Goal: Entertainment & Leisure: Consume media (video, audio)

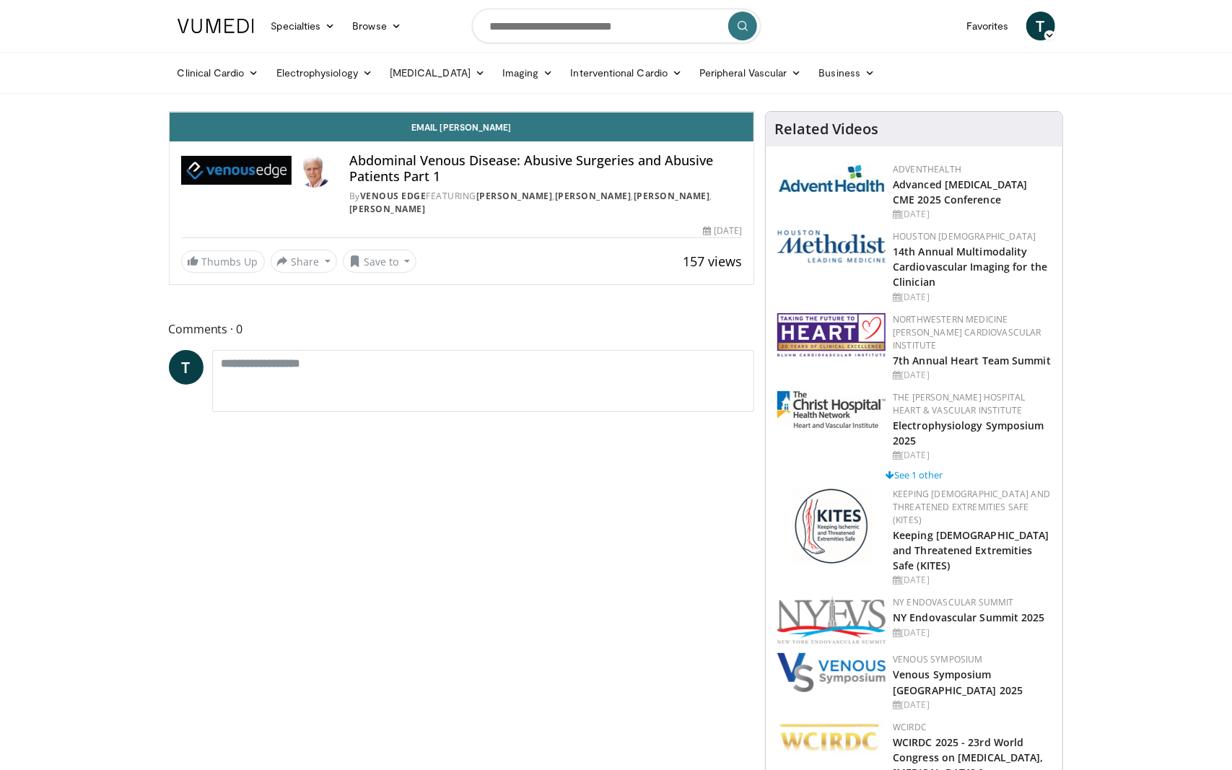
click at [481, 132] on icon "Video Player" at bounding box center [461, 112] width 40 height 40
click at [280, 132] on icon "Video Player" at bounding box center [300, 112] width 40 height 40
click at [481, 132] on icon "Video Player" at bounding box center [461, 112] width 40 height 40
click at [170, 112] on span "Video Player" at bounding box center [184, 97] width 29 height 29
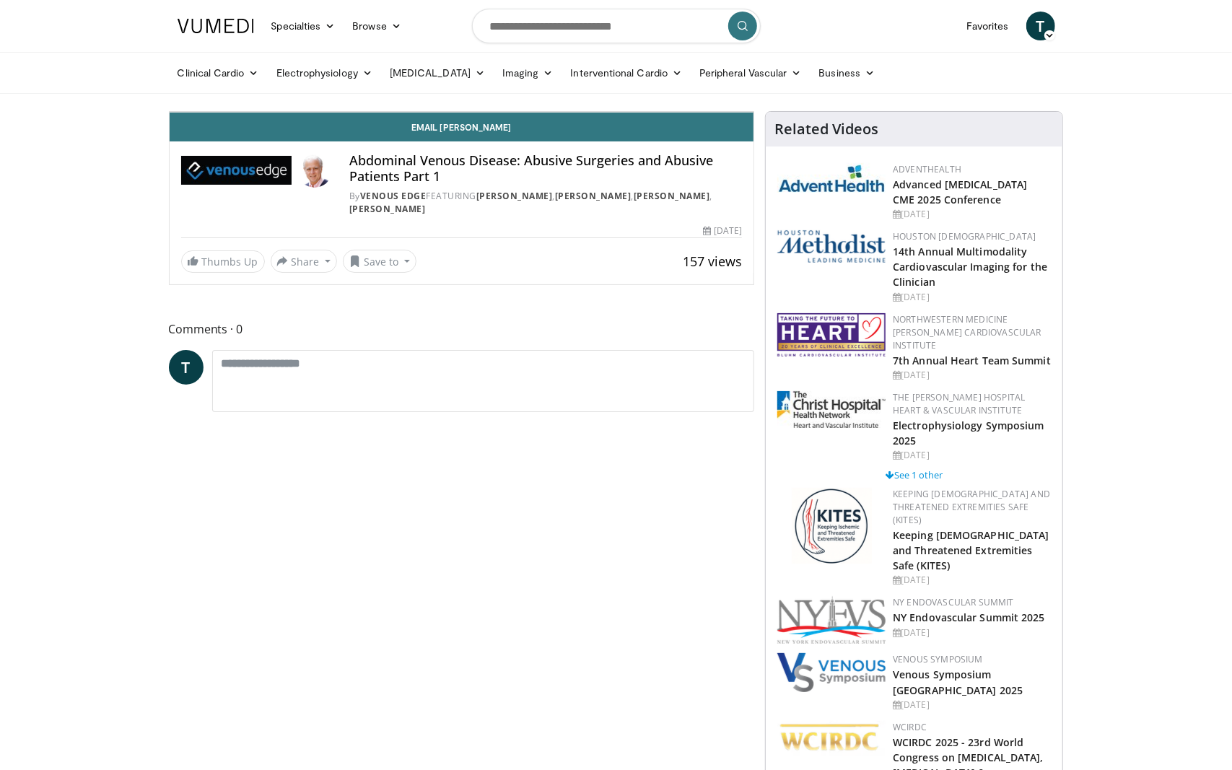
click at [481, 132] on icon "Video Player" at bounding box center [461, 112] width 40 height 40
click at [566, 83] on div "Loaded : 51.02% 13:08 13:11" at bounding box center [462, 76] width 584 height 14
click at [481, 132] on icon "Video Player" at bounding box center [461, 112] width 40 height 40
click at [636, 126] on div "Video Player" at bounding box center [461, 111] width 351 height 29
click at [481, 132] on icon "Video Player" at bounding box center [461, 112] width 40 height 40
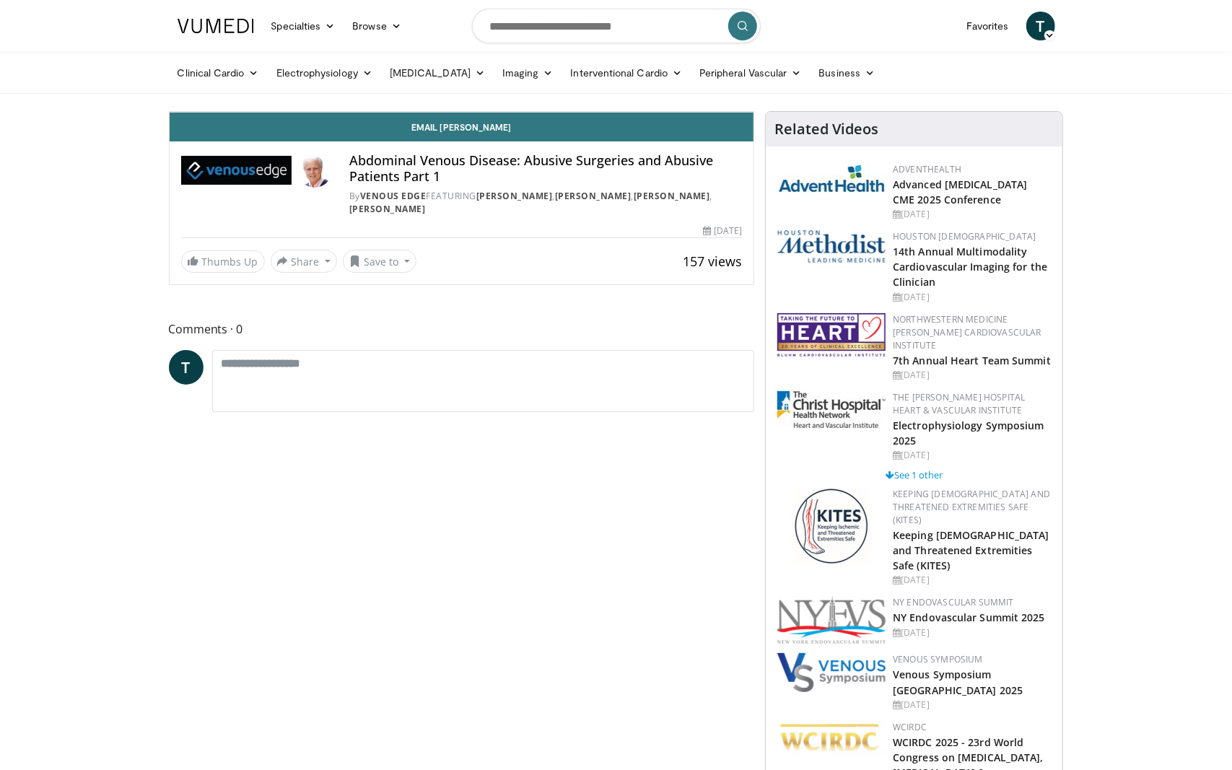
click at [481, 132] on icon "Video Player" at bounding box center [461, 112] width 40 height 40
click at [280, 132] on icon "Video Player" at bounding box center [300, 112] width 40 height 40
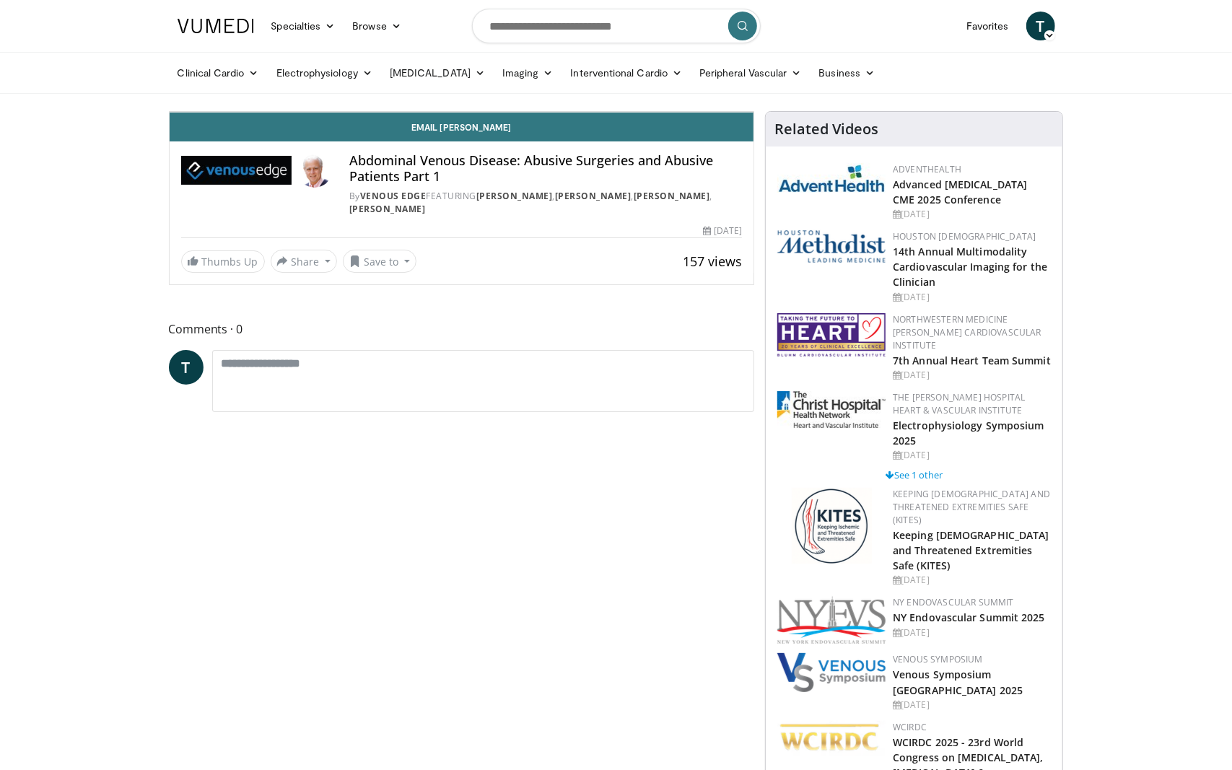
click at [481, 132] on icon "Video Player" at bounding box center [461, 112] width 40 height 40
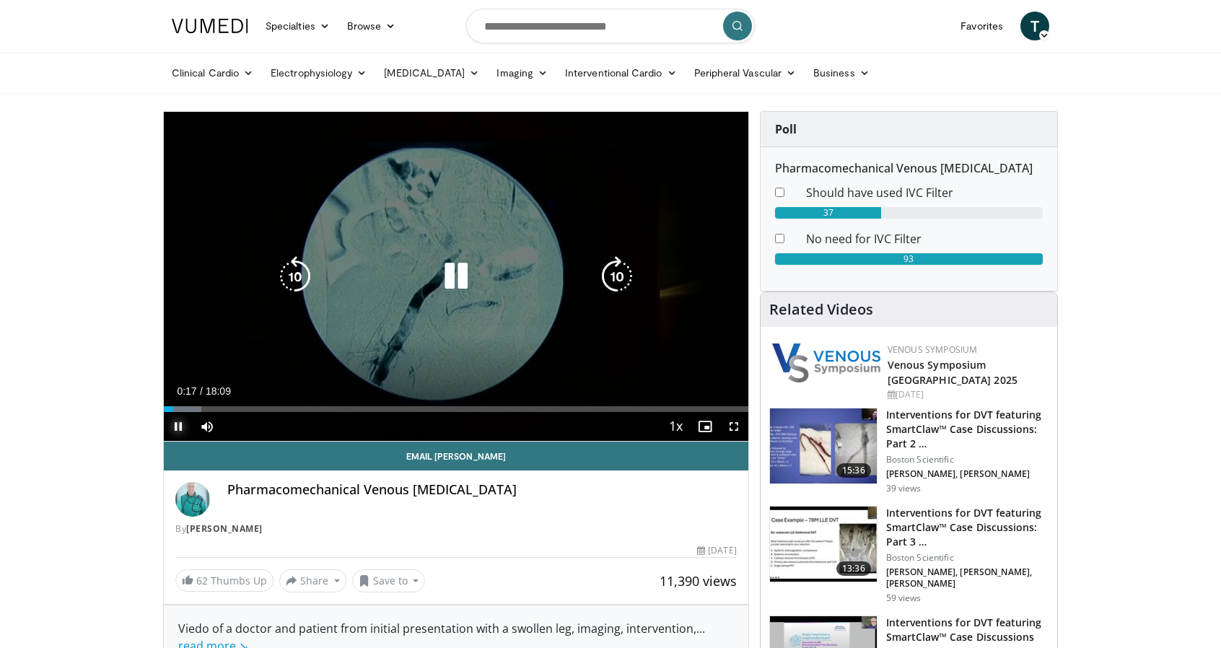
click at [178, 428] on span "Video Player" at bounding box center [178, 426] width 29 height 29
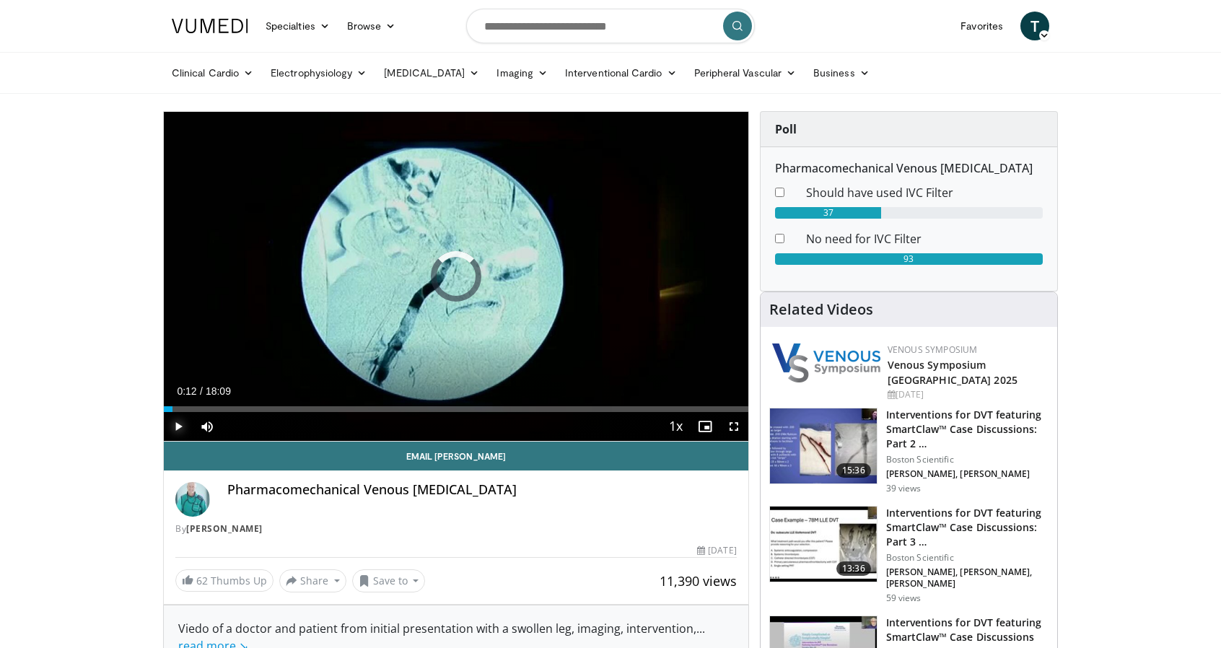
drag, startPoint x: 172, startPoint y: 409, endPoint x: 127, endPoint y: 398, distance: 46.2
click at [177, 426] on span "Video Player" at bounding box center [178, 426] width 29 height 29
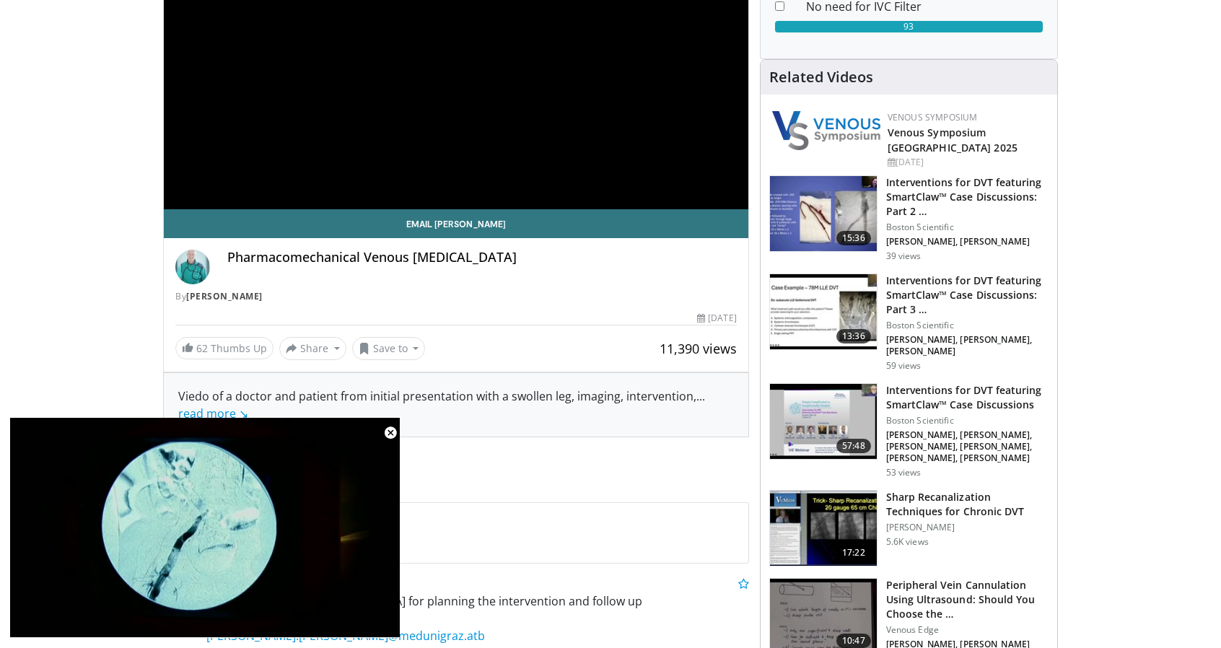
scroll to position [289, 0]
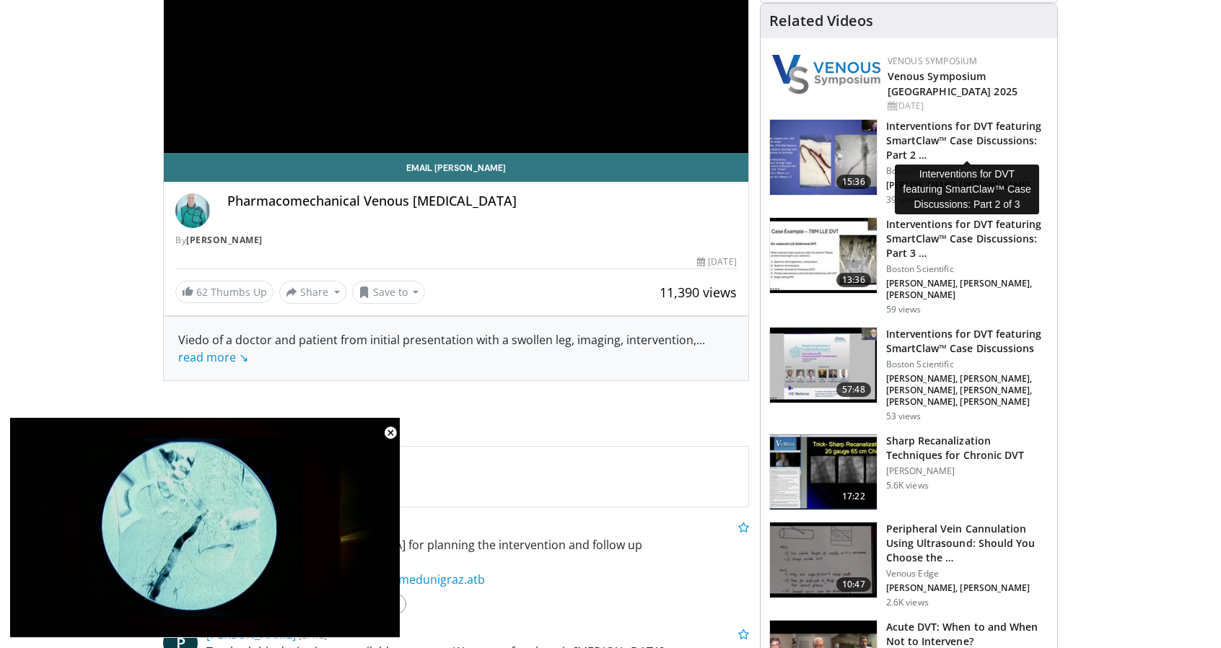
click at [947, 126] on h3 "Interventions for DVT featuring SmartClaw™ Case Discussions: Part 2 …" at bounding box center [967, 140] width 162 height 43
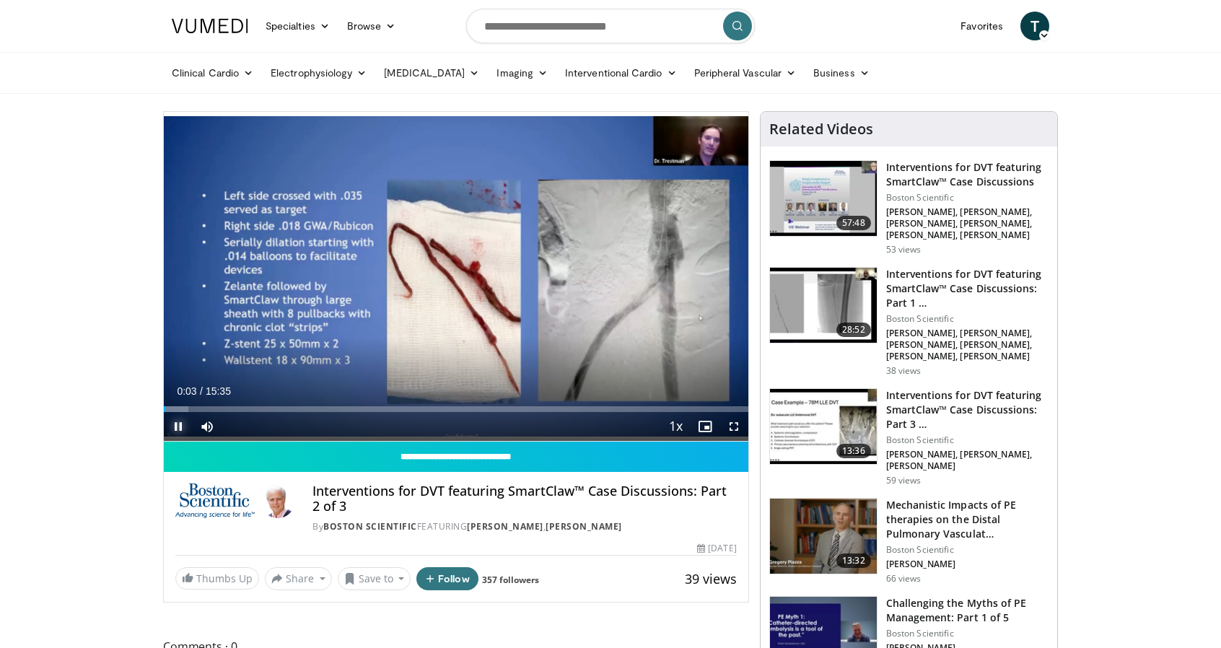
click at [173, 425] on span "Video Player" at bounding box center [178, 426] width 29 height 29
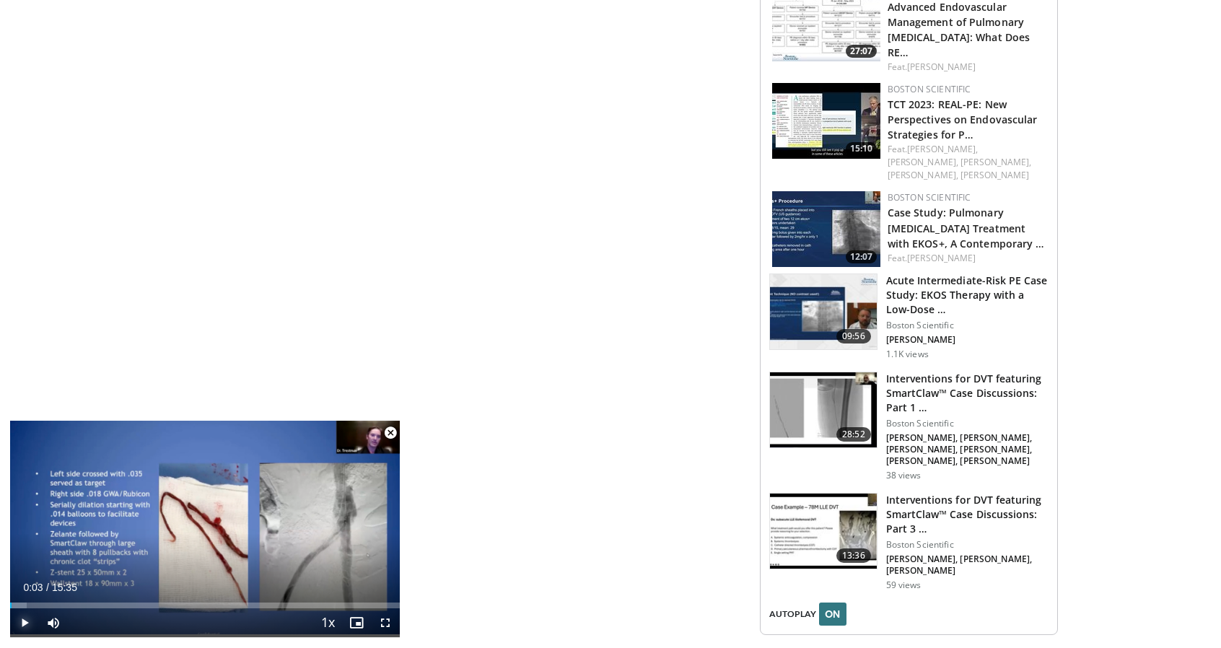
scroll to position [1540, 0]
